Goal: Task Accomplishment & Management: Complete application form

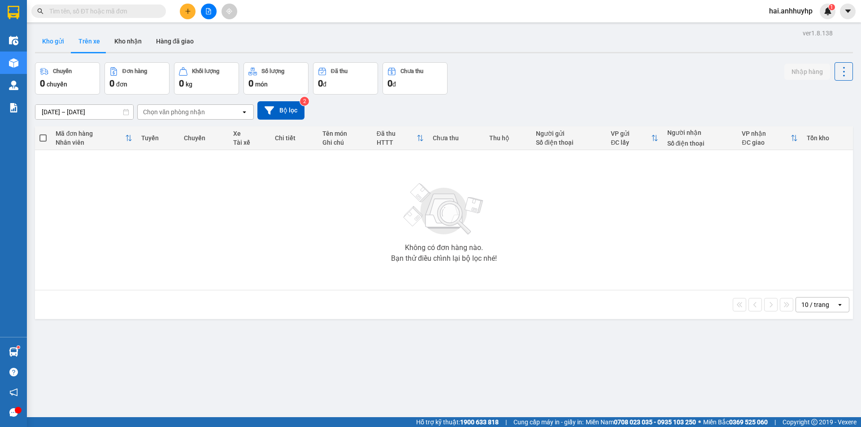
click at [56, 38] on button "Kho gửi" at bounding box center [53, 41] width 36 height 22
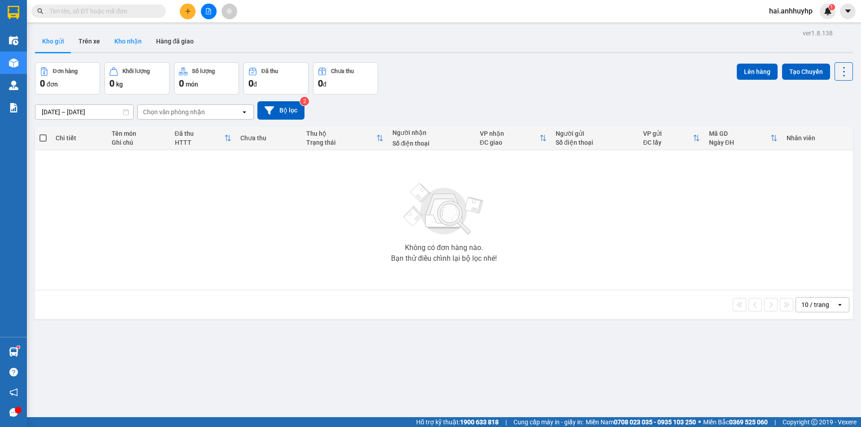
click at [128, 43] on button "Kho nhận" at bounding box center [128, 41] width 42 height 22
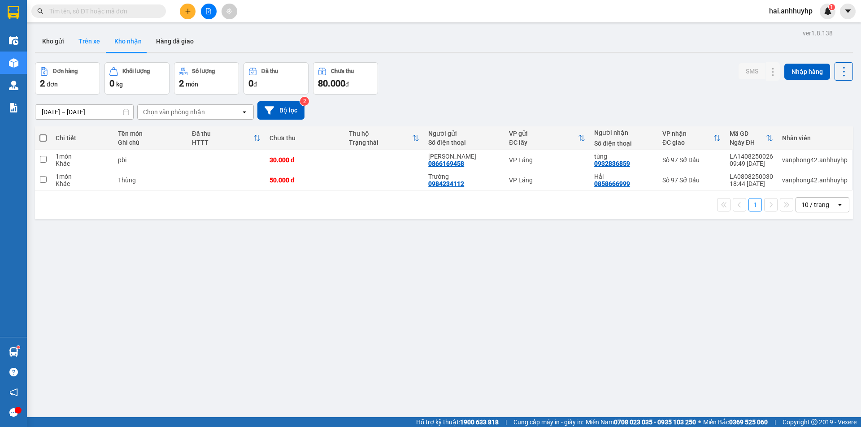
click at [96, 40] on button "Trên xe" at bounding box center [89, 41] width 36 height 22
type input "[DATE] – [DATE]"
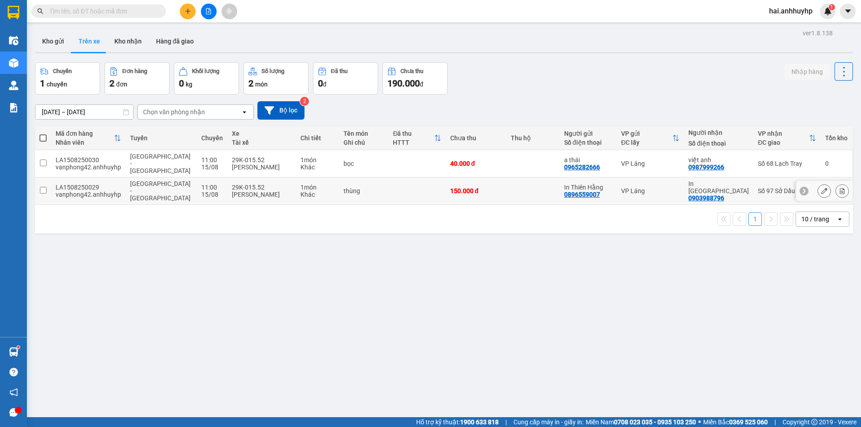
click at [40, 187] on input "checkbox" at bounding box center [43, 190] width 7 height 7
checkbox input "true"
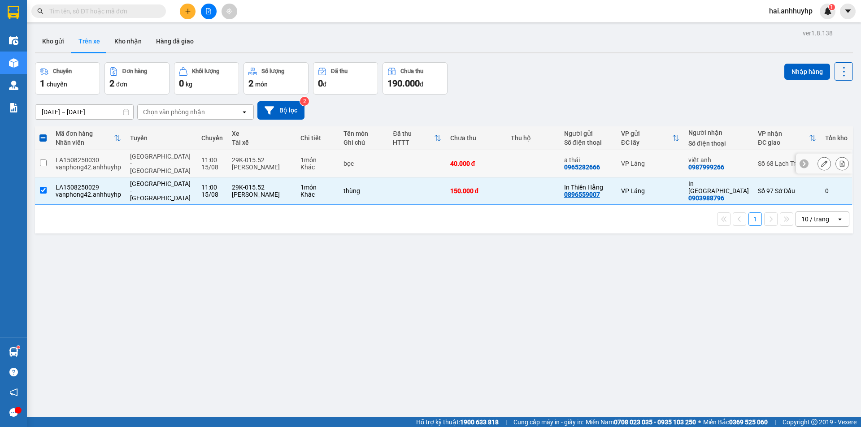
click at [44, 160] on input "checkbox" at bounding box center [43, 163] width 7 height 7
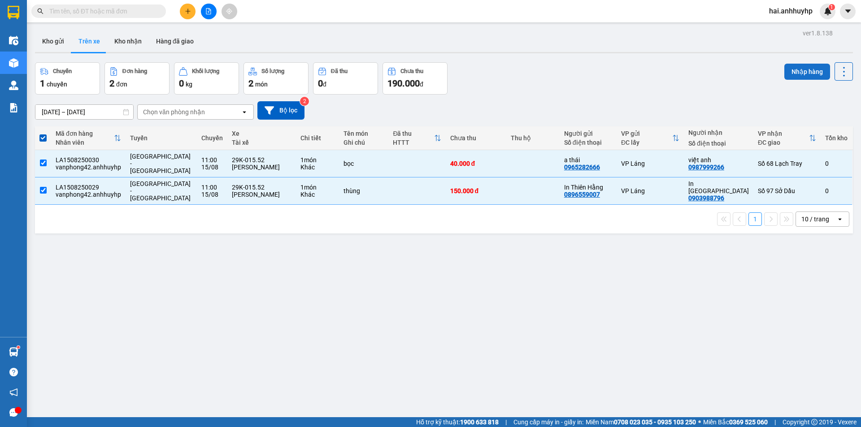
click at [788, 67] on button "Nhập hàng" at bounding box center [807, 72] width 46 height 16
checkbox input "false"
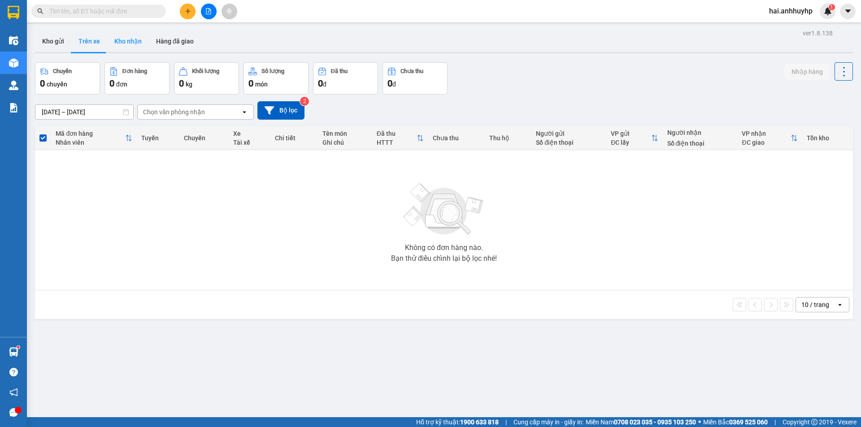
click at [143, 45] on button "Kho nhận" at bounding box center [128, 41] width 42 height 22
type input "[DATE] – [DATE]"
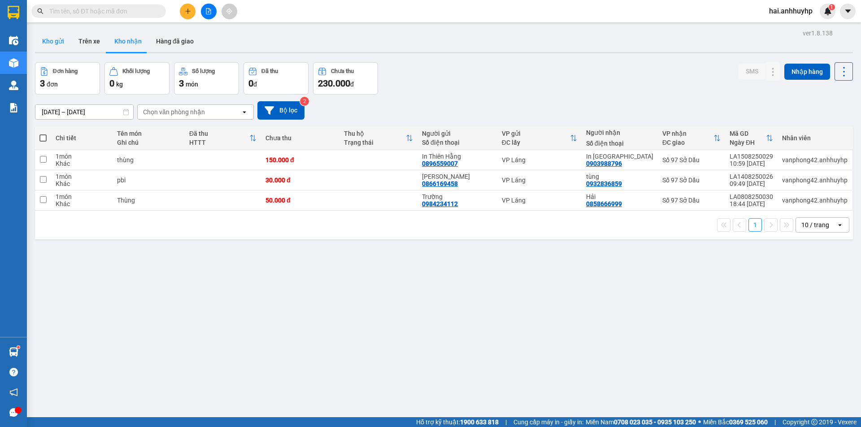
click at [63, 43] on button "Kho gửi" at bounding box center [53, 41] width 36 height 22
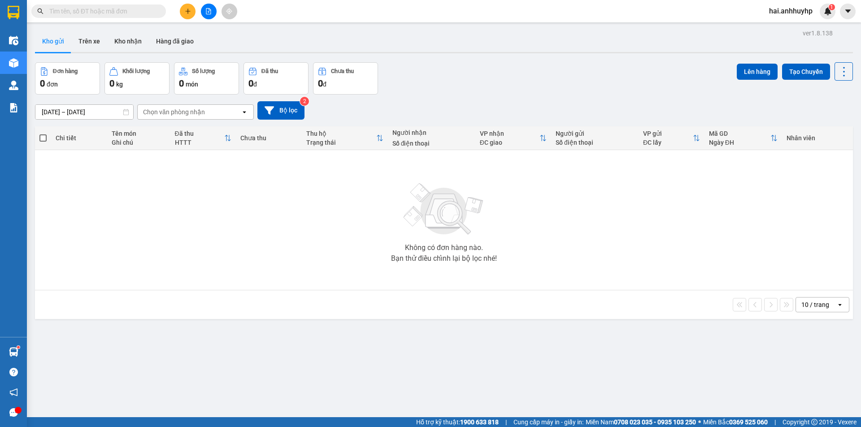
click at [68, 10] on input "text" at bounding box center [102, 11] width 106 height 10
click at [128, 37] on button "Kho nhận" at bounding box center [128, 41] width 42 height 22
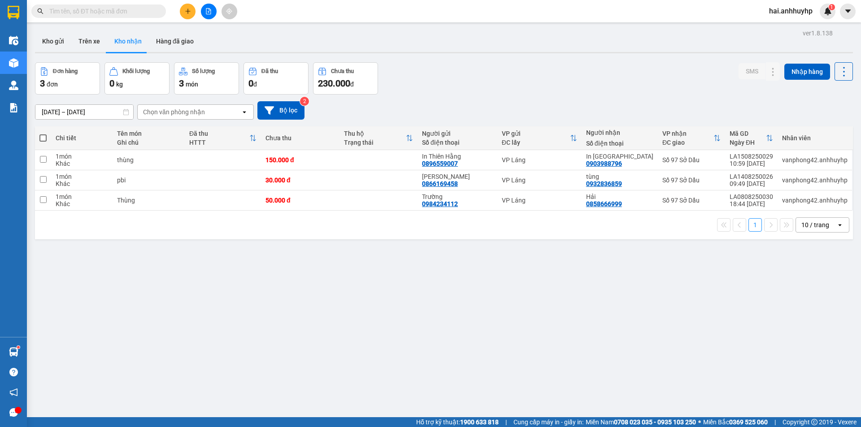
click at [119, 15] on input "text" at bounding box center [102, 11] width 106 height 10
paste input "988796"
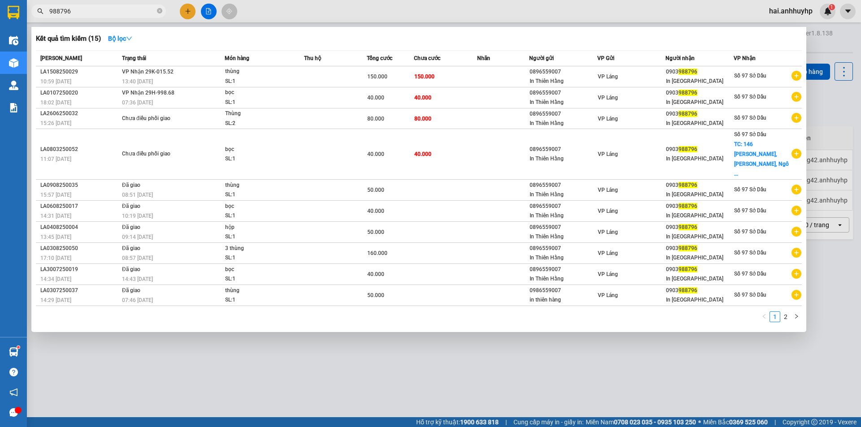
type input "988796"
click at [402, 340] on div at bounding box center [430, 213] width 861 height 427
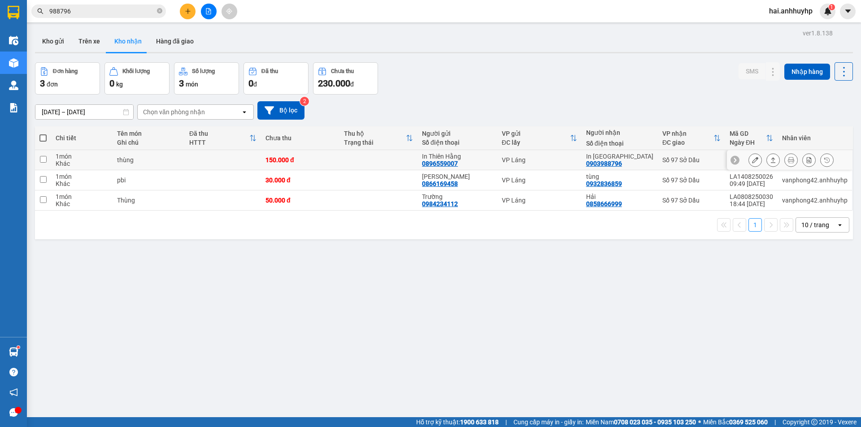
click at [44, 160] on input "checkbox" at bounding box center [43, 159] width 7 height 7
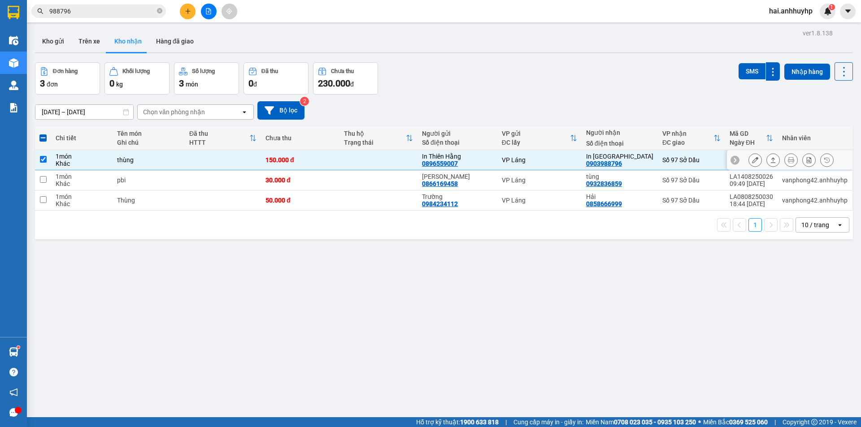
click at [43, 156] on input "checkbox" at bounding box center [43, 159] width 7 height 7
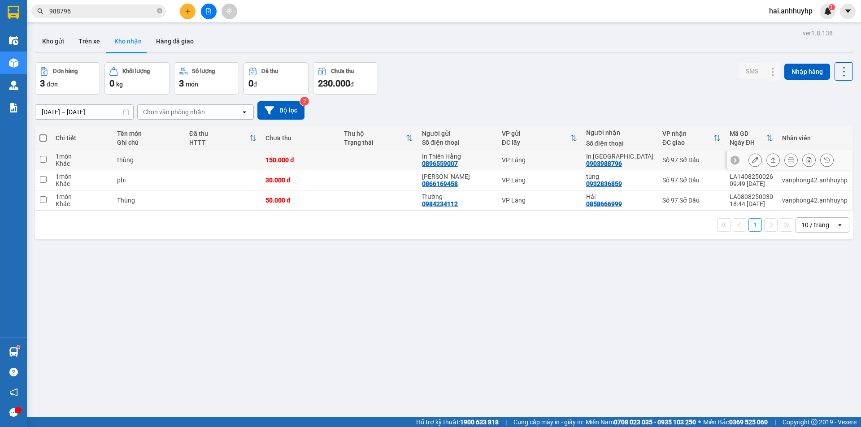
click at [43, 159] on input "checkbox" at bounding box center [43, 159] width 7 height 7
checkbox input "true"
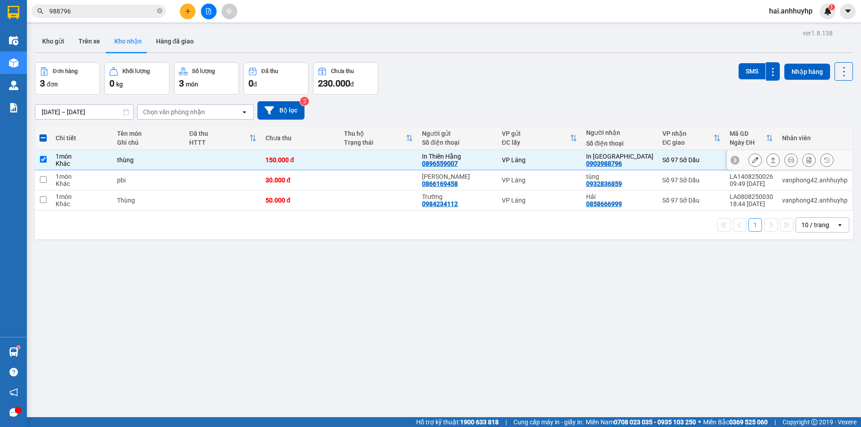
click at [754, 159] on button at bounding box center [755, 160] width 13 height 16
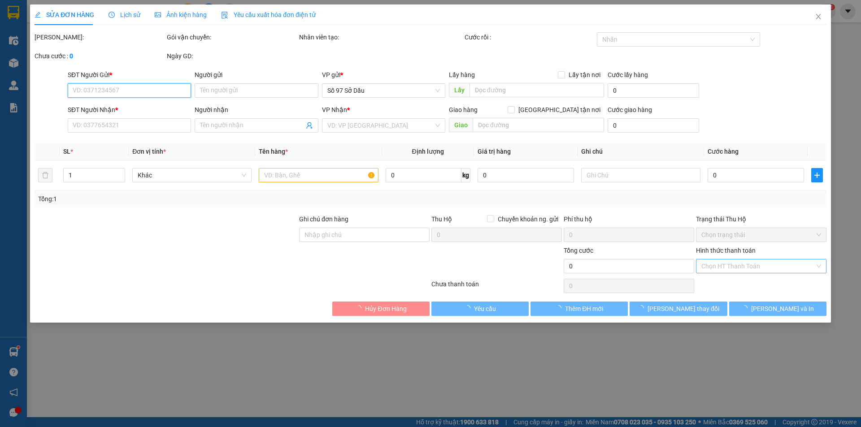
type input "0896559007"
type input "In Thiên Hằng"
type input "0903988796"
type input "In [GEOGRAPHIC_DATA]"
type input "150.000"
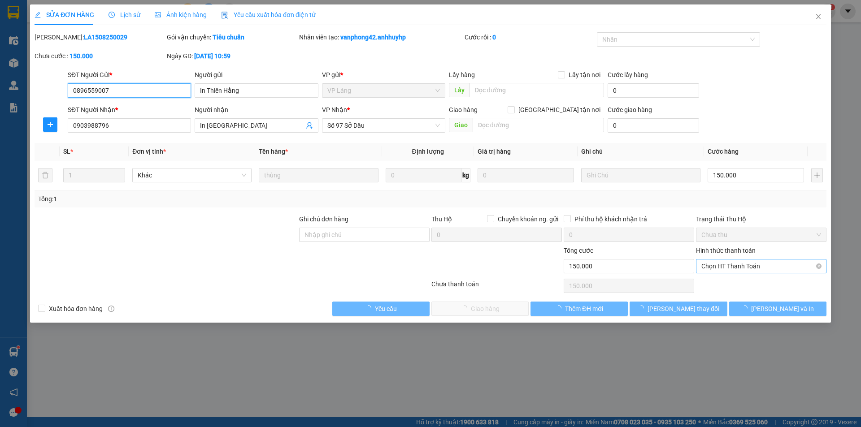
click at [738, 269] on span "Chọn HT Thanh Toán" at bounding box center [761, 266] width 120 height 13
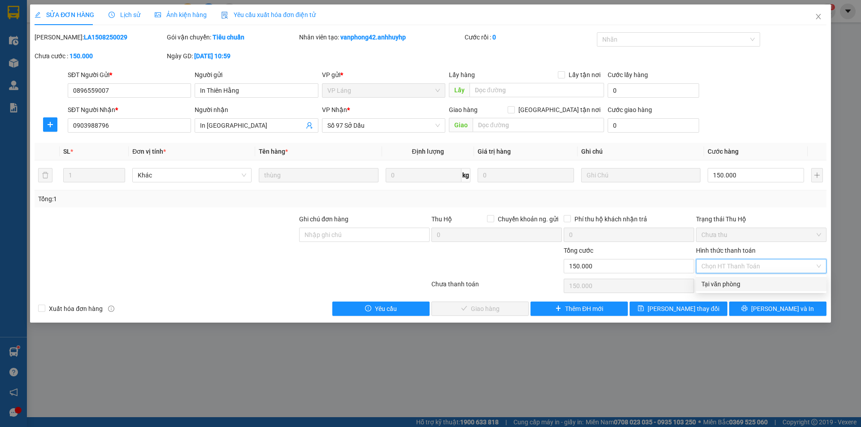
click at [737, 286] on div "Tại văn phòng" at bounding box center [761, 284] width 120 height 10
type input "0"
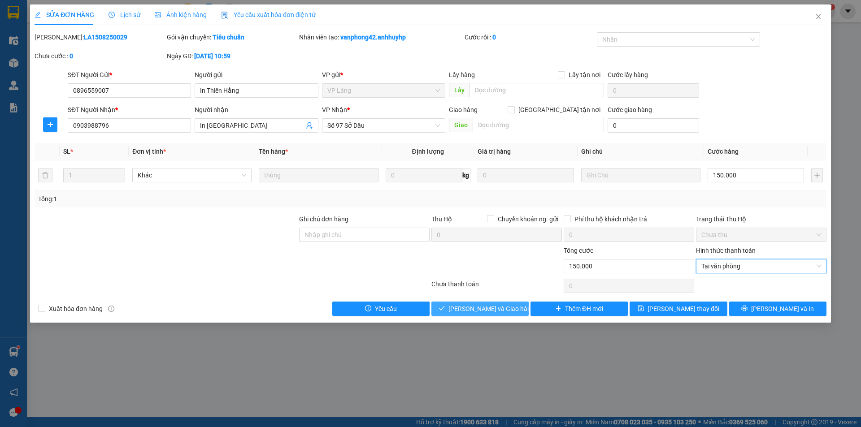
click at [473, 314] on button "[PERSON_NAME] và Giao hàng" at bounding box center [479, 309] width 97 height 14
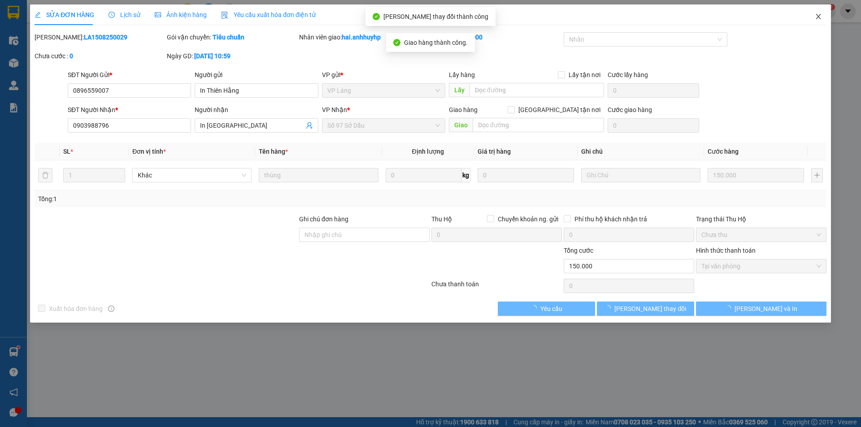
click at [817, 16] on icon "close" at bounding box center [818, 16] width 7 height 7
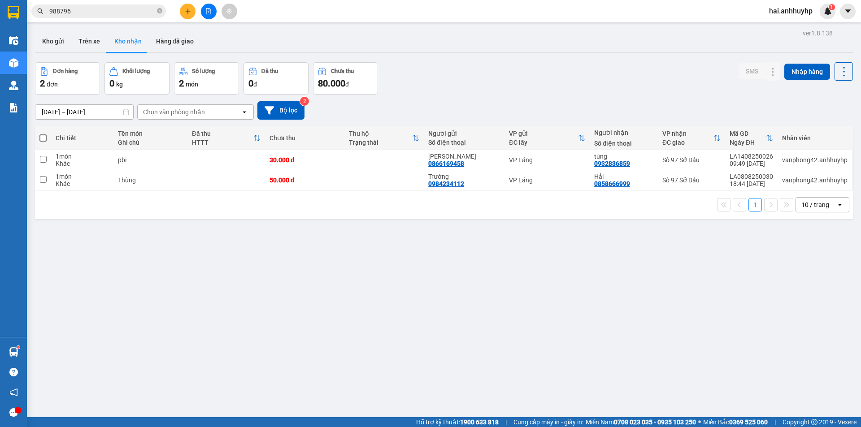
click at [186, 12] on icon "plus" at bounding box center [188, 11] width 6 height 6
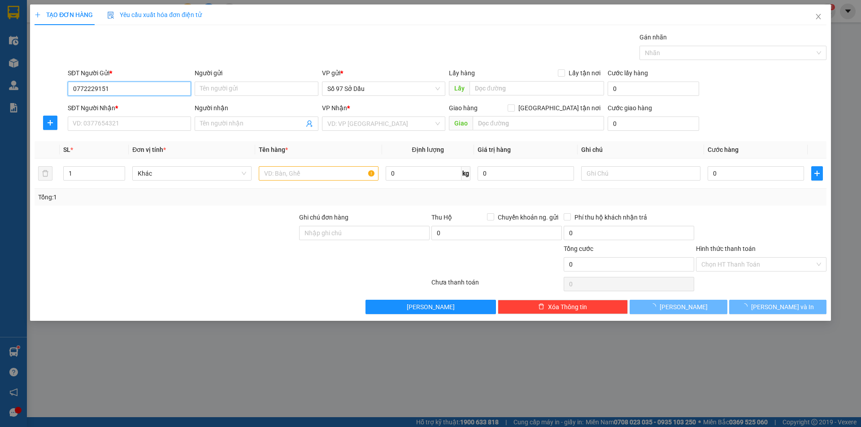
type input "0772229151"
click at [218, 81] on div "Người gửi" at bounding box center [256, 74] width 123 height 13
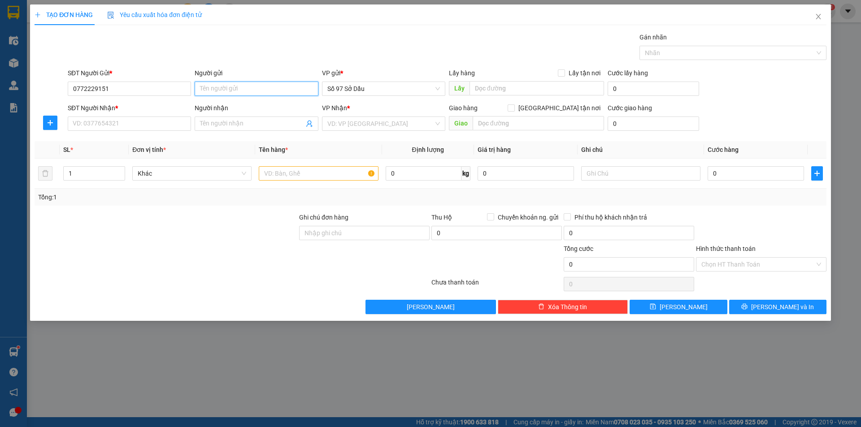
click at [221, 88] on input "Người gửi" at bounding box center [256, 89] width 123 height 14
type input "hằnng"
drag, startPoint x: 126, startPoint y: 130, endPoint x: 126, endPoint y: 122, distance: 7.6
click at [126, 129] on input "SĐT Người Nhận *" at bounding box center [129, 124] width 123 height 14
type input "0704153298"
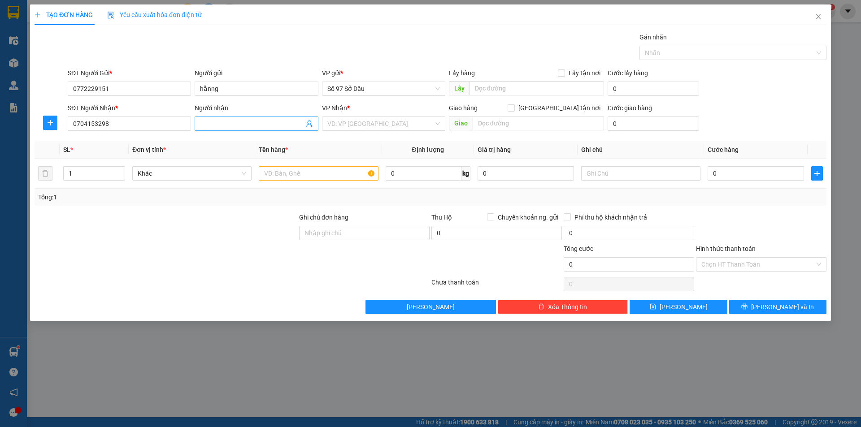
click at [213, 120] on input "Người nhận" at bounding box center [252, 124] width 104 height 10
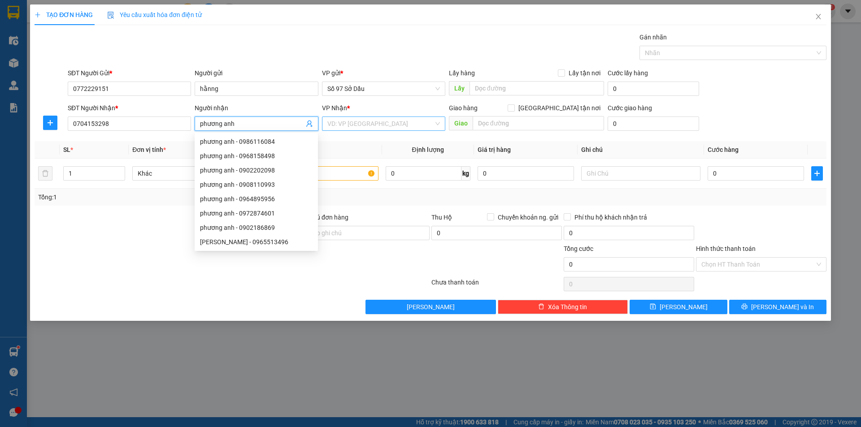
type input "phương anh"
click at [351, 126] on input "search" at bounding box center [380, 123] width 106 height 13
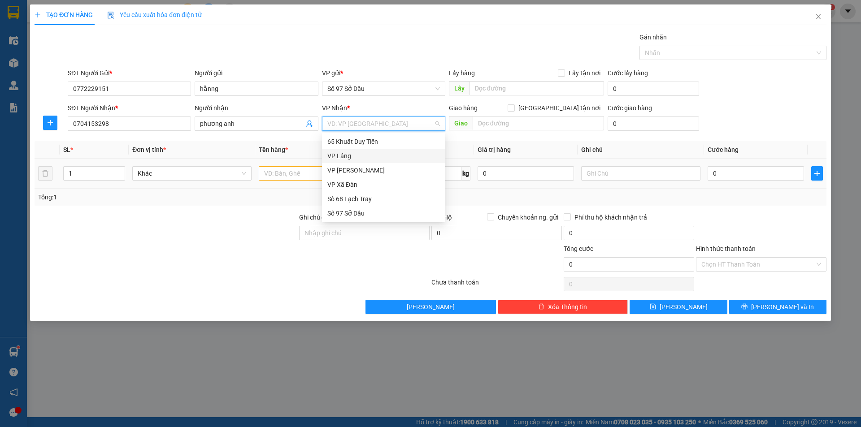
click at [338, 156] on div "VP Láng" at bounding box center [383, 156] width 113 height 10
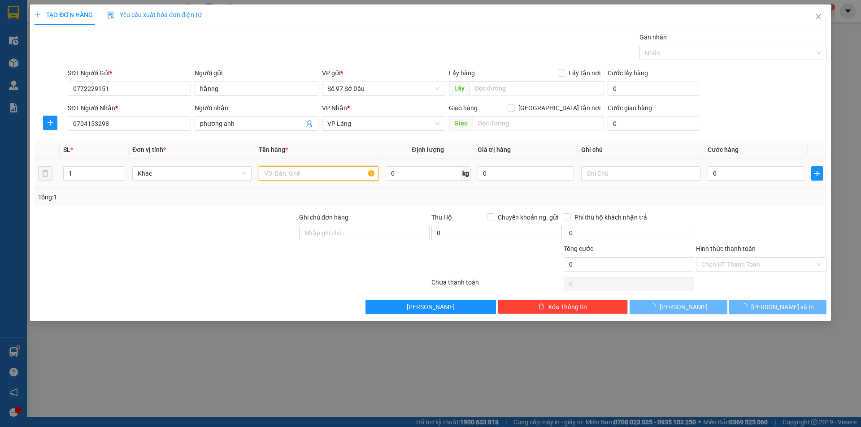
click at [297, 169] on input "text" at bounding box center [318, 173] width 119 height 14
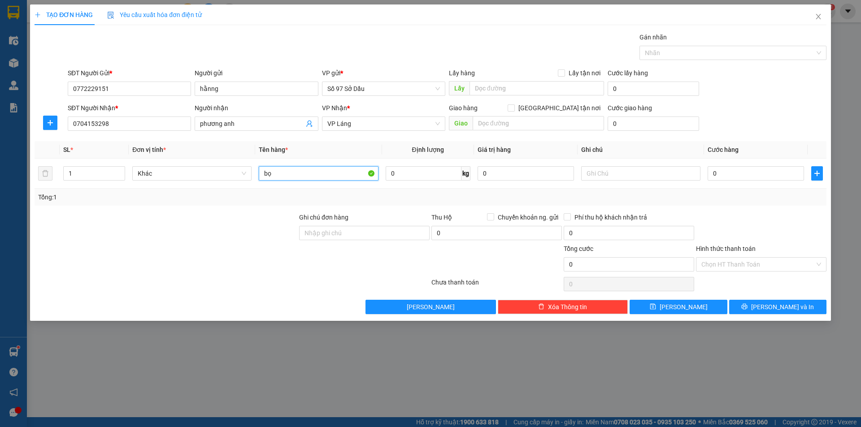
type input "b"
type input "túi"
click at [724, 173] on input "0" at bounding box center [755, 173] width 96 height 14
type input "4"
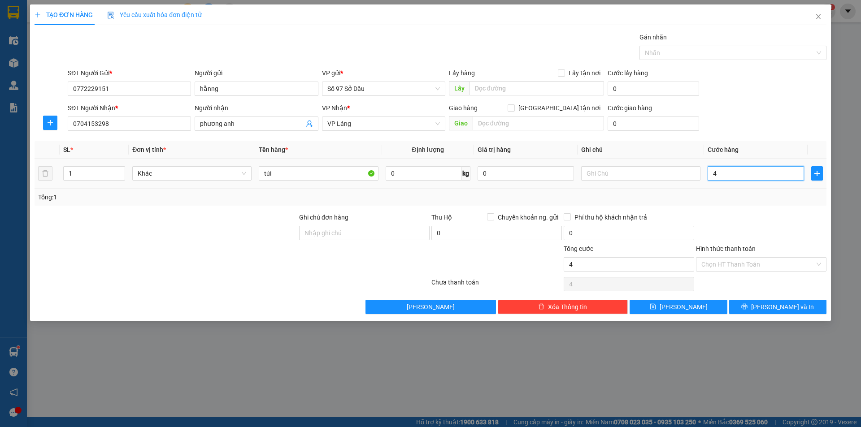
type input "4"
type input "40"
type input "400"
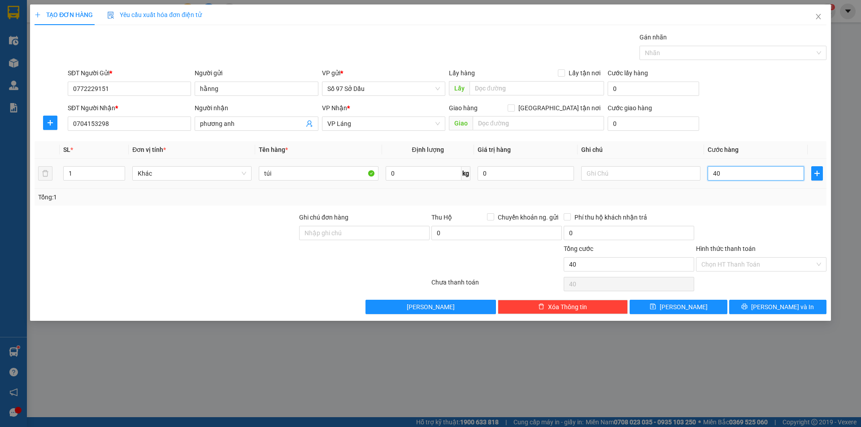
type input "400"
type input "4.000"
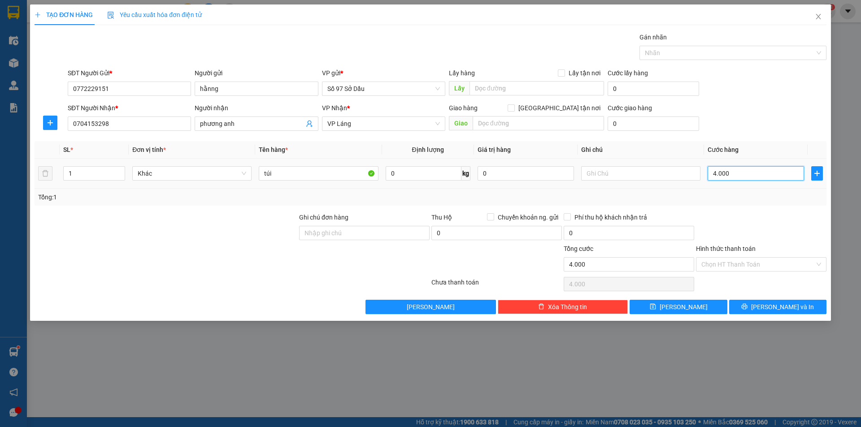
type input "40.000"
click at [738, 260] on input "Hình thức thanh toán" at bounding box center [757, 264] width 113 height 13
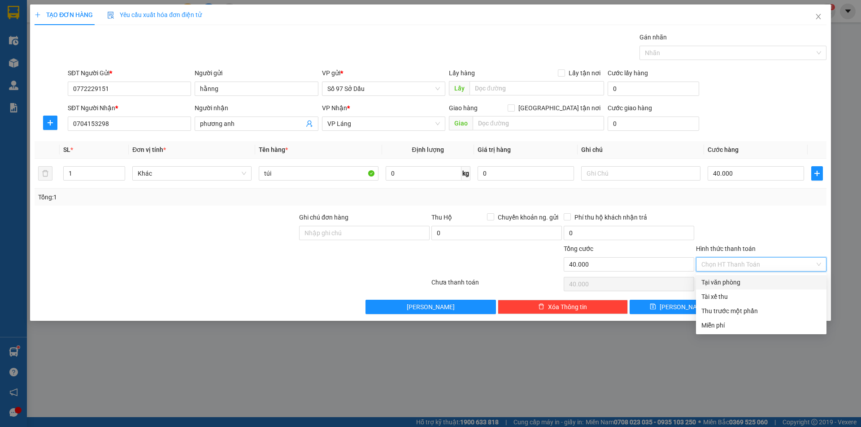
click at [745, 284] on div "Tại văn phòng" at bounding box center [761, 283] width 120 height 10
type input "0"
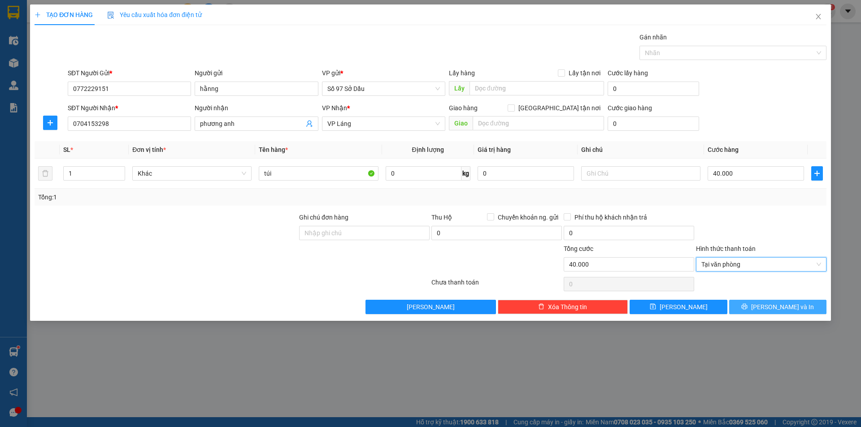
click at [767, 305] on button "[PERSON_NAME] và In" at bounding box center [777, 307] width 97 height 14
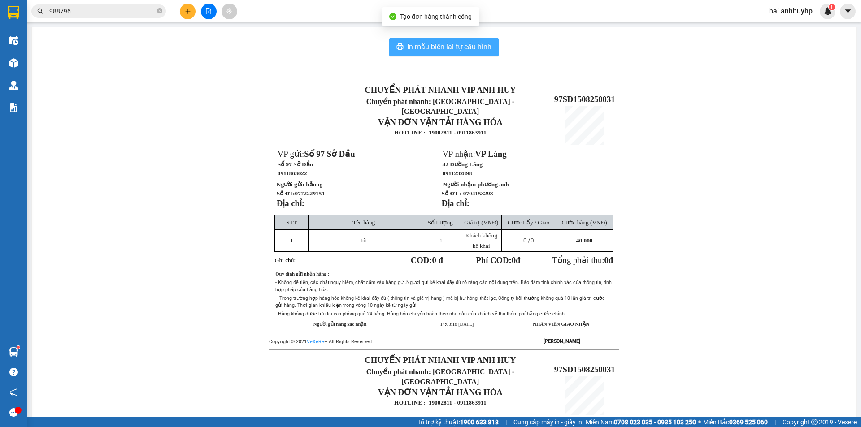
click at [464, 43] on span "In mẫu biên lai tự cấu hình" at bounding box center [449, 46] width 84 height 11
